Goal: Information Seeking & Learning: Learn about a topic

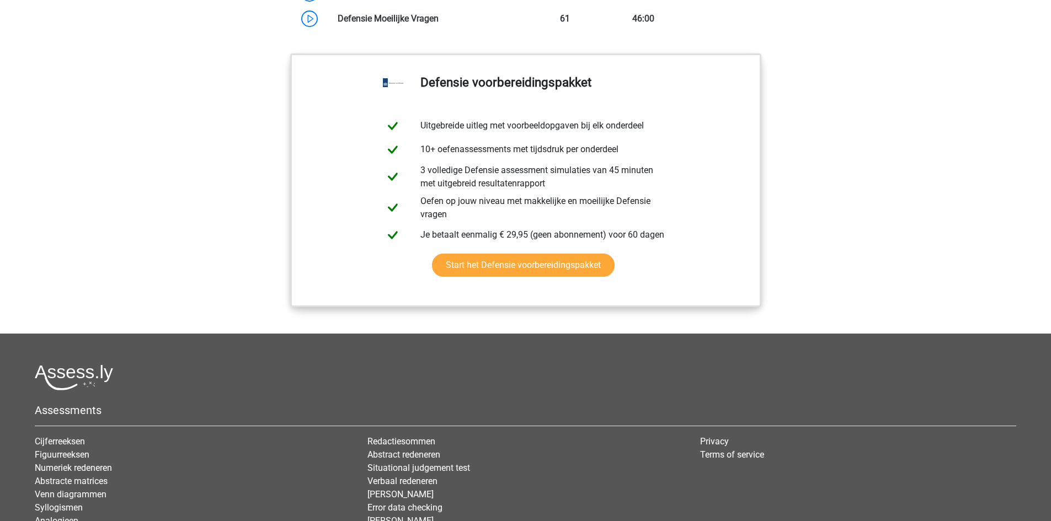
scroll to position [1214, 0]
click at [484, 276] on link "Start het Defensie voorbereidingspakket" at bounding box center [523, 264] width 183 height 23
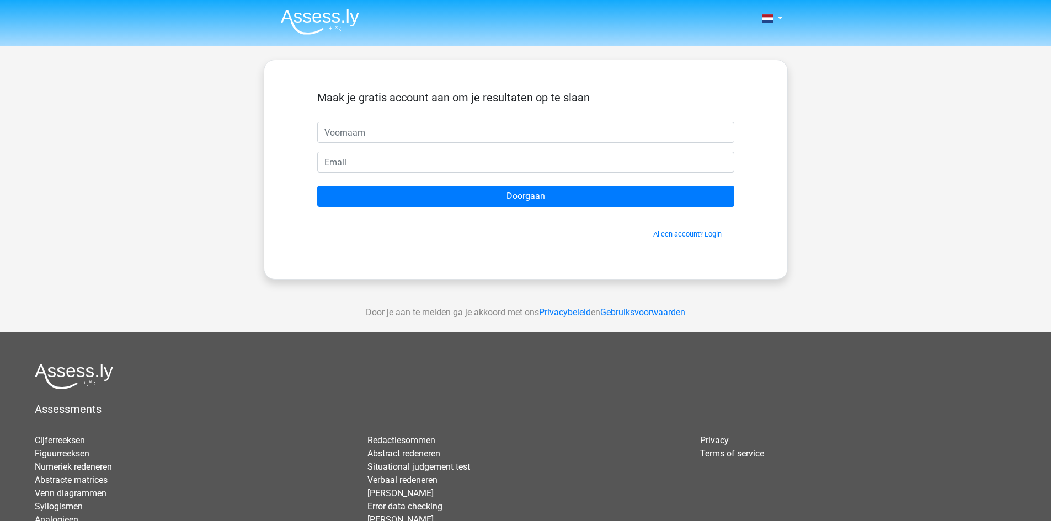
click at [373, 129] on input "text" at bounding box center [525, 132] width 417 height 21
type input "Floortje"
click at [401, 166] on input "email" at bounding box center [525, 162] width 417 height 21
type input "floortjejasmijn11@gmail.com"
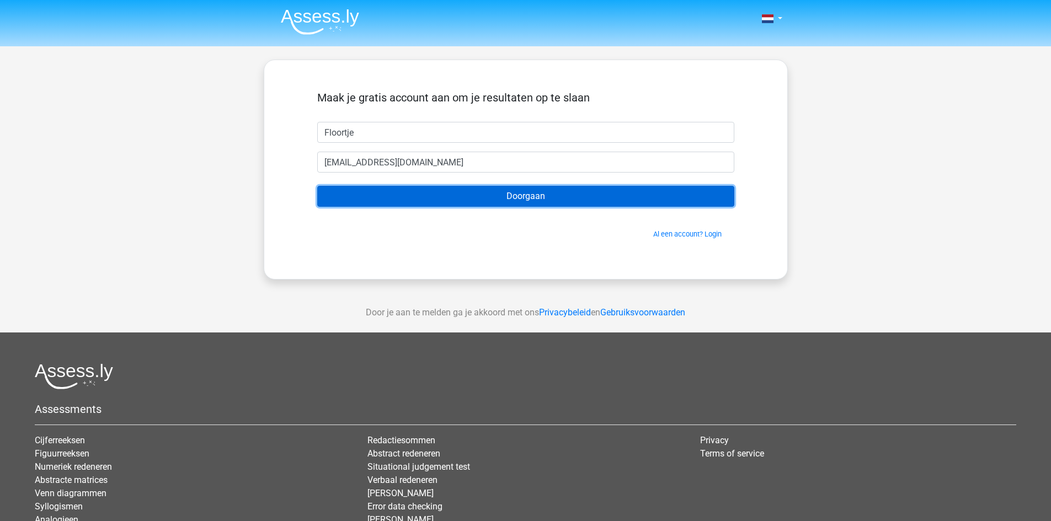
click at [408, 201] on input "Doorgaan" at bounding box center [525, 196] width 417 height 21
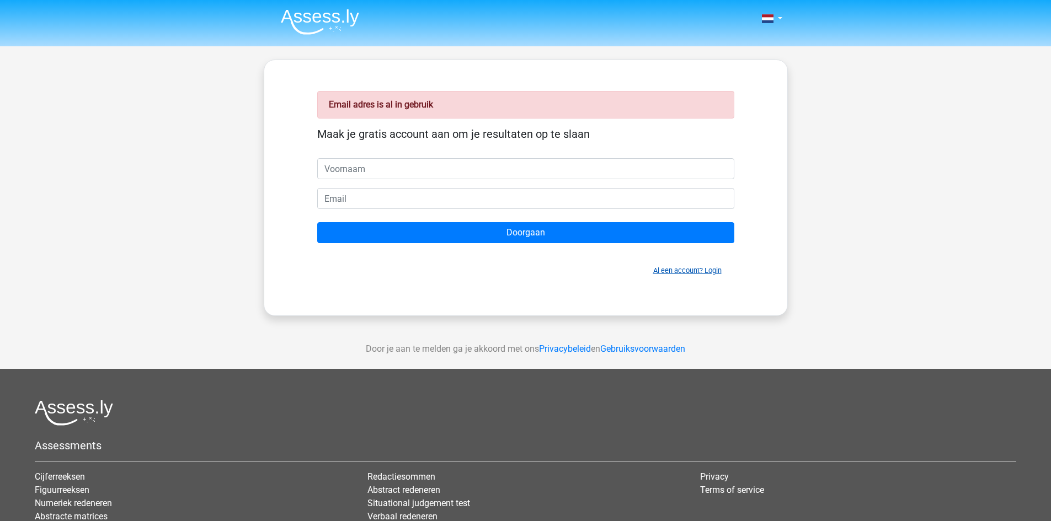
click at [697, 270] on link "Al een account? Login" at bounding box center [687, 270] width 68 height 8
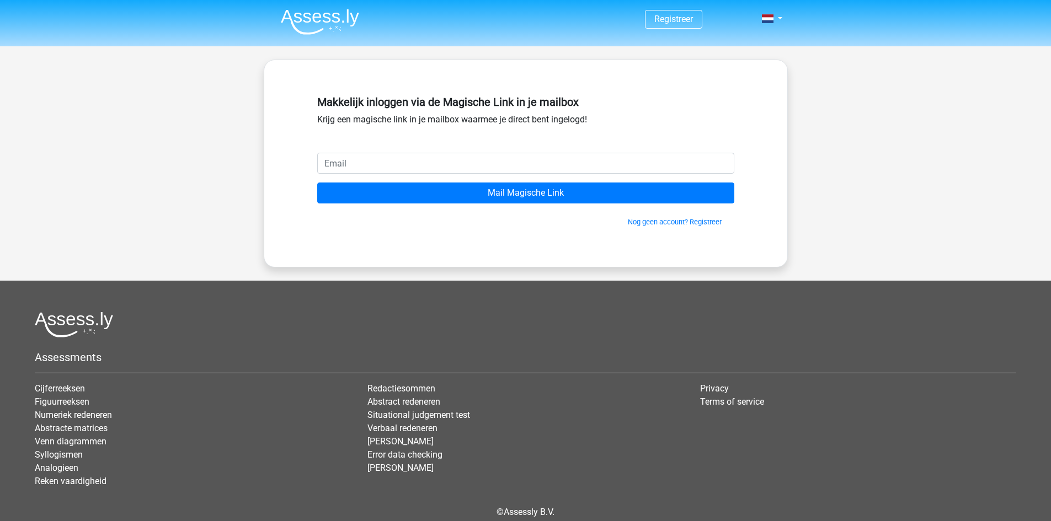
click at [453, 159] on input "email" at bounding box center [525, 163] width 417 height 21
type input "floortjejasmijn11@gmail.com"
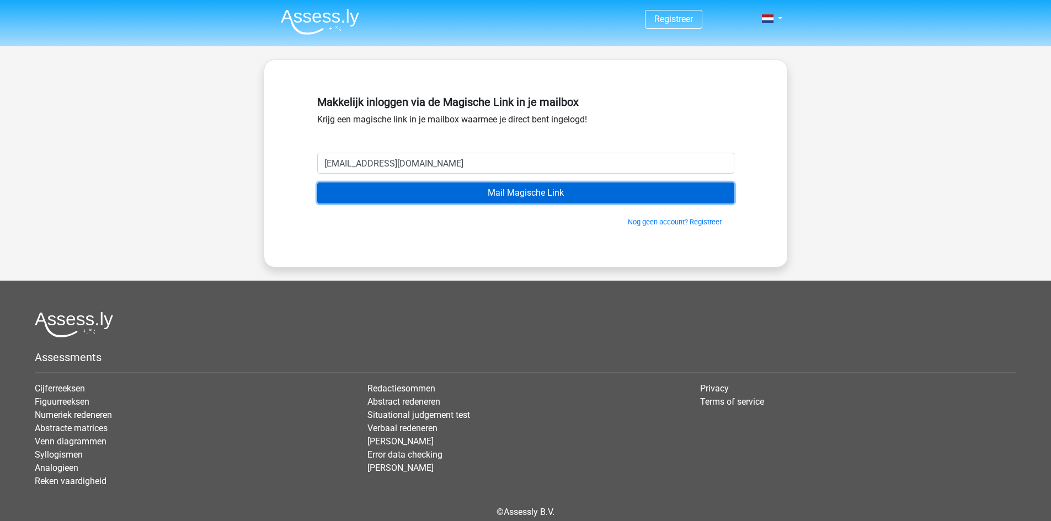
click at [461, 194] on input "Mail Magische Link" at bounding box center [525, 193] width 417 height 21
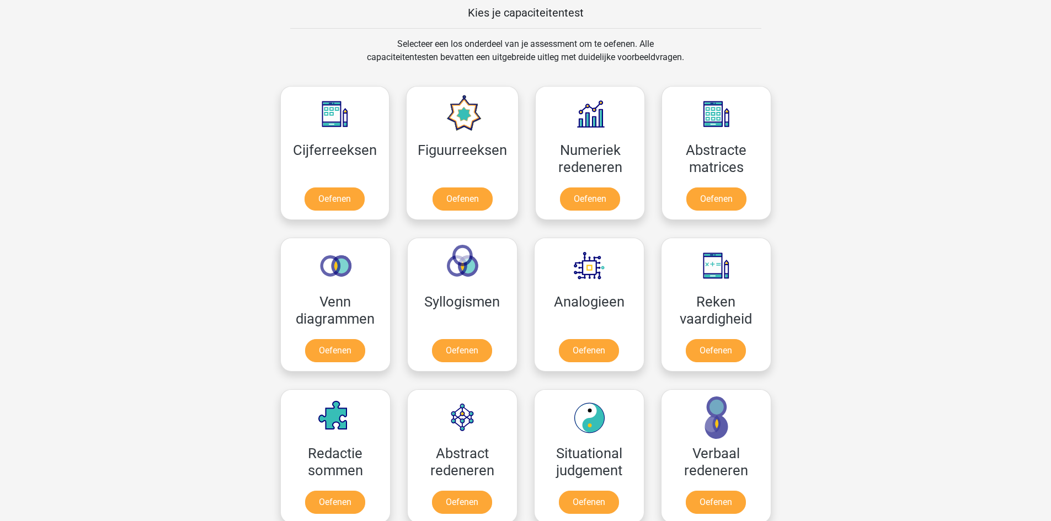
scroll to position [497, 0]
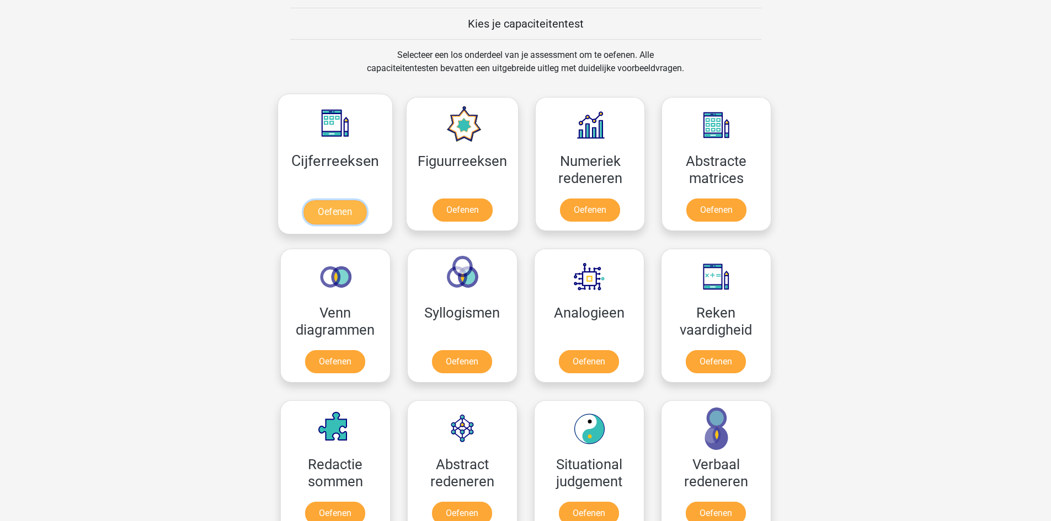
click at [366, 214] on link "Oefenen" at bounding box center [334, 212] width 63 height 24
click at [437, 217] on link "Oefenen" at bounding box center [462, 212] width 63 height 24
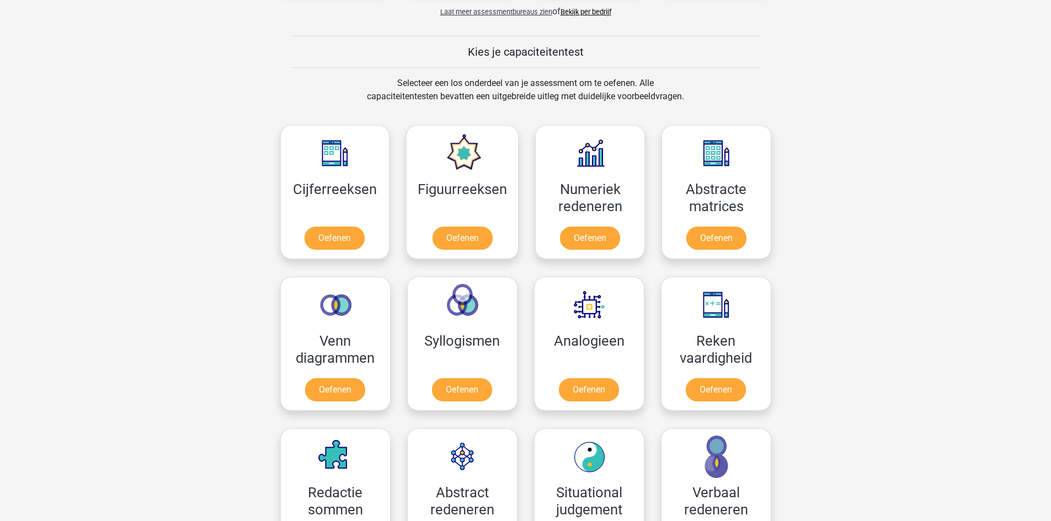
scroll to position [441, 0]
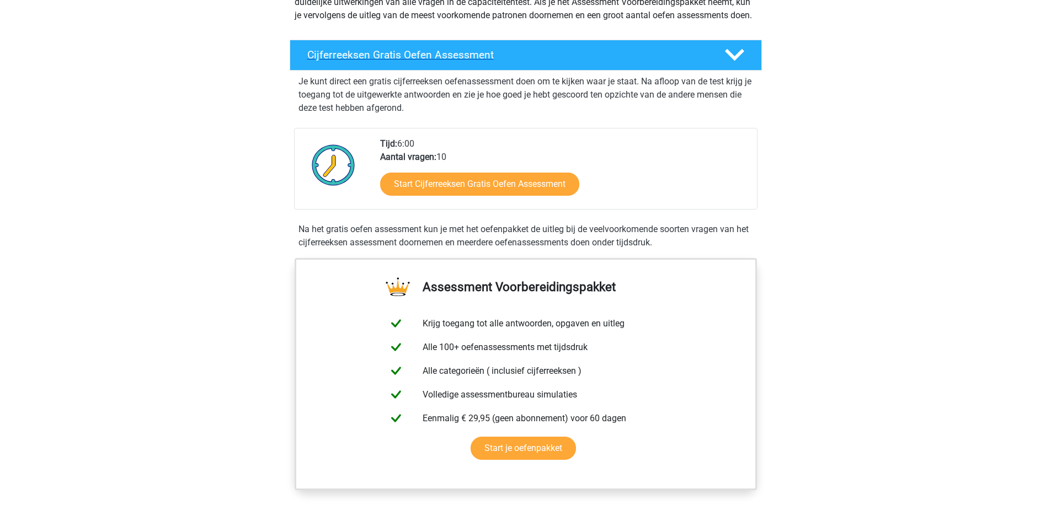
scroll to position [166, 0]
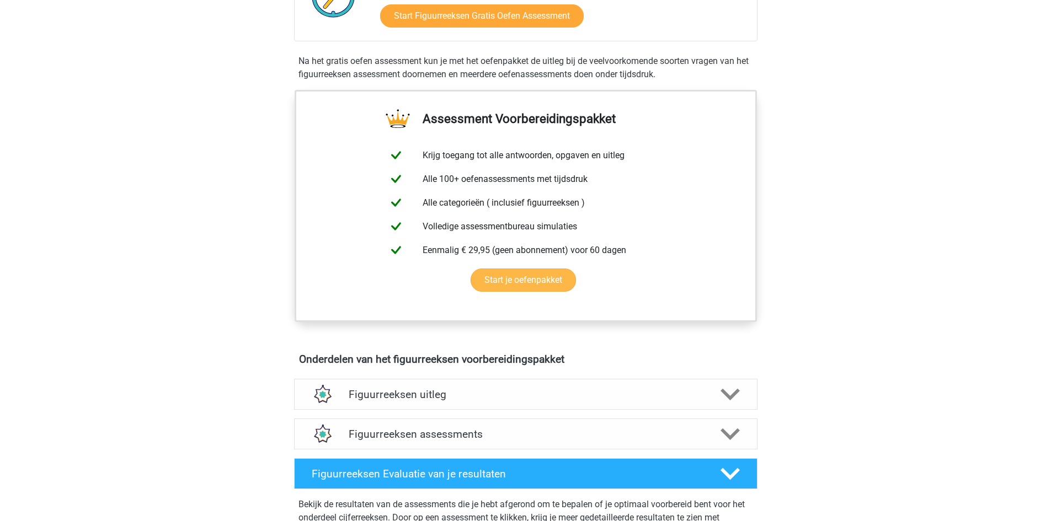
scroll to position [331, 0]
